Goal: Find specific page/section: Find specific page/section

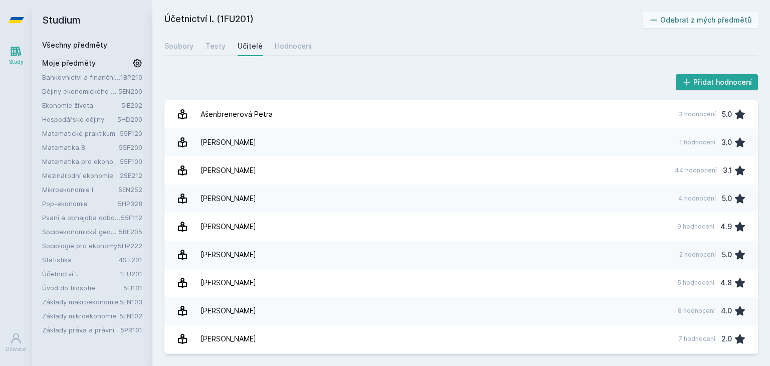
click at [388, 64] on button "Ne" at bounding box center [387, 64] width 36 height 25
click at [68, 48] on link "Všechny předměty" at bounding box center [74, 45] width 65 height 9
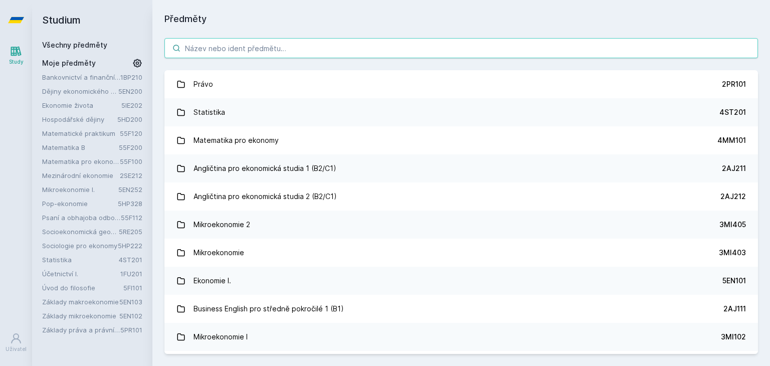
click at [208, 54] on input "search" at bounding box center [460, 48] width 593 height 20
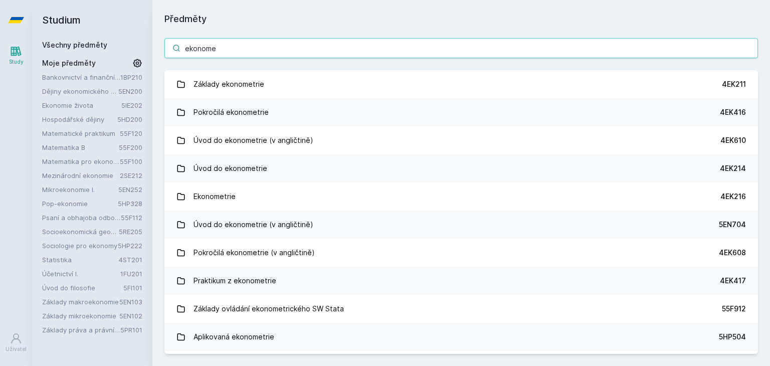
type input "ekonome"
drag, startPoint x: 250, startPoint y: 49, endPoint x: 98, endPoint y: 55, distance: 152.0
click at [98, 55] on div "Studium Všechny předměty Moje předměty Bankovnictví a finanční instituce 1BP210…" at bounding box center [401, 183] width 738 height 366
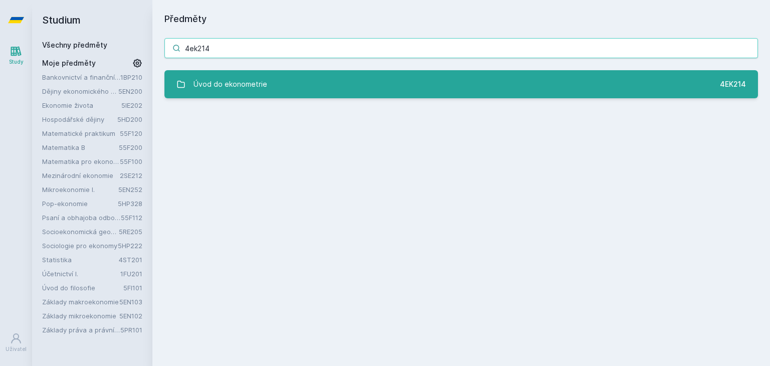
type input "4ek214"
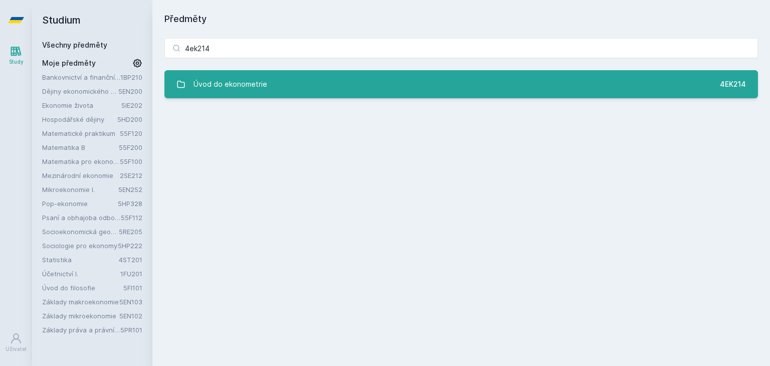
click at [256, 88] on div "Úvod do ekonometrie" at bounding box center [230, 84] width 74 height 20
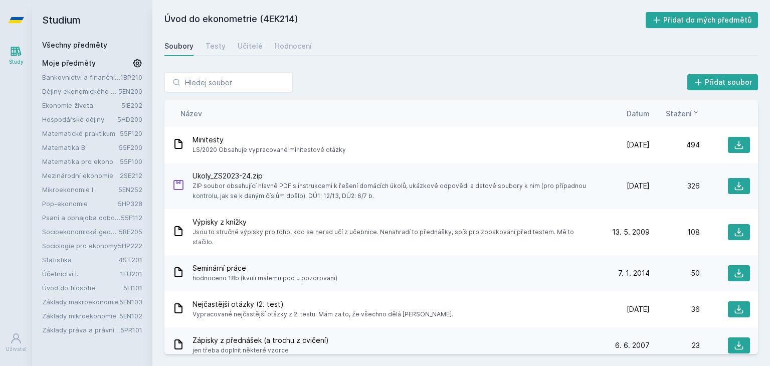
click at [635, 111] on span "Datum" at bounding box center [637, 113] width 23 height 11
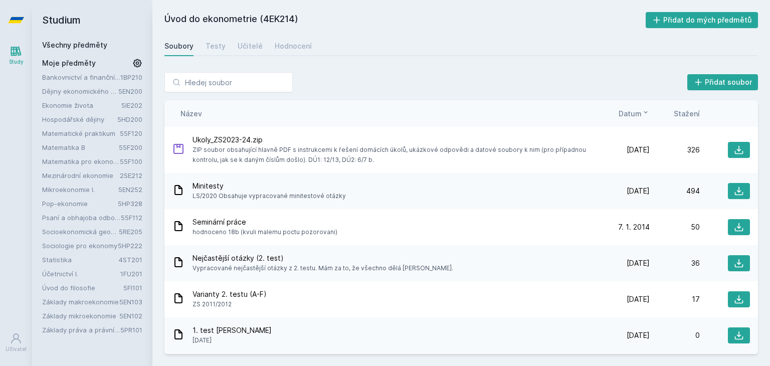
click at [691, 114] on span "Stažení" at bounding box center [687, 113] width 26 height 11
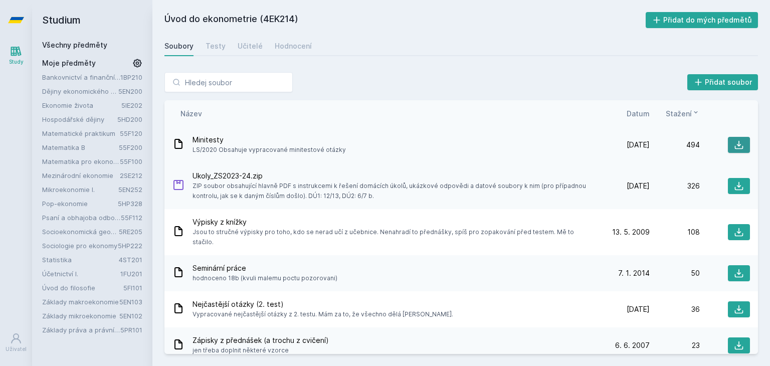
click at [734, 145] on icon at bounding box center [739, 145] width 10 height 10
